Goal: Transaction & Acquisition: Purchase product/service

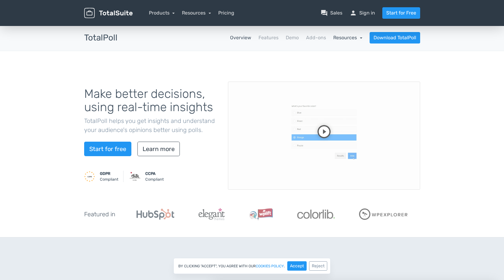
click at [356, 37] on link "Resources" at bounding box center [347, 38] width 29 height 6
click at [266, 39] on link "Features" at bounding box center [268, 37] width 20 height 7
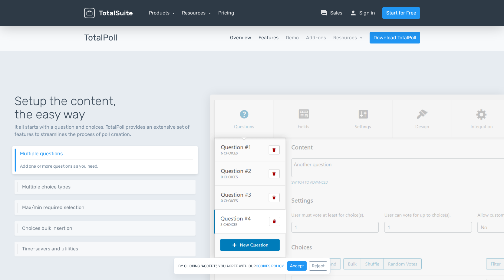
click at [246, 40] on link "Overview" at bounding box center [240, 37] width 21 height 7
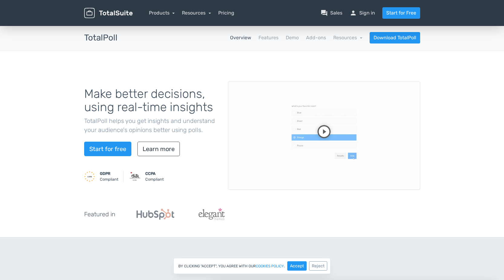
click at [224, 10] on link "Pricing" at bounding box center [226, 12] width 16 height 7
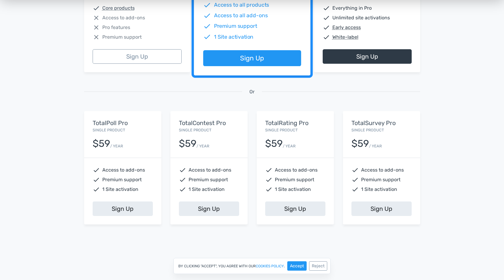
scroll to position [242, 0]
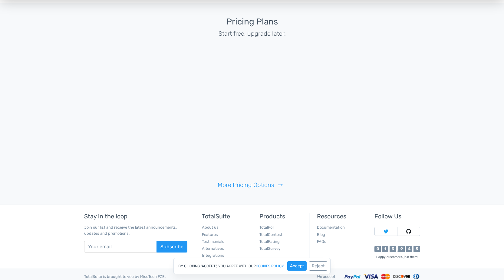
scroll to position [1291, 0]
